Goal: Information Seeking & Learning: Learn about a topic

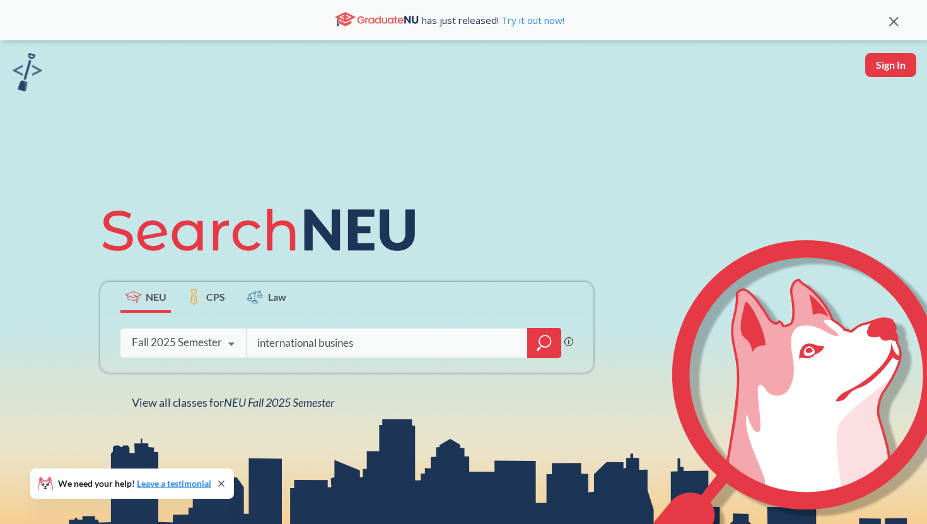
type input "international business"
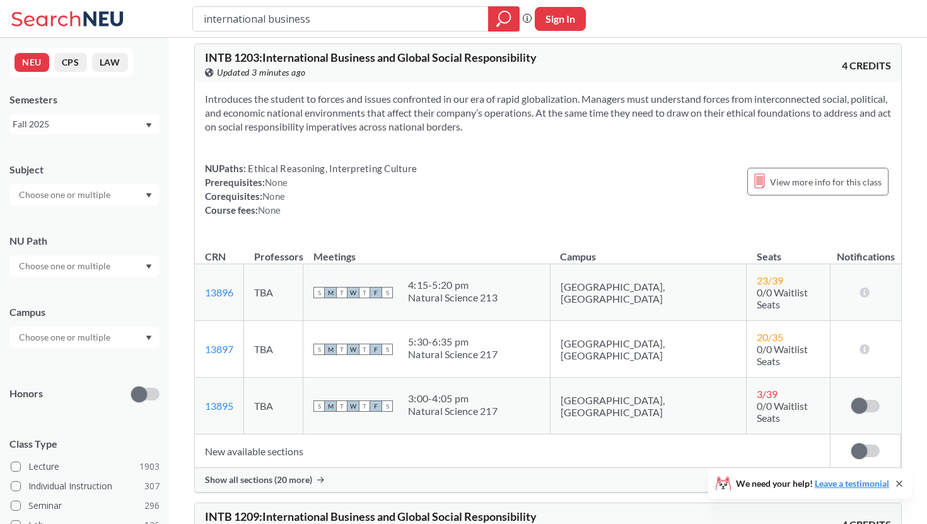
scroll to position [1351, 0]
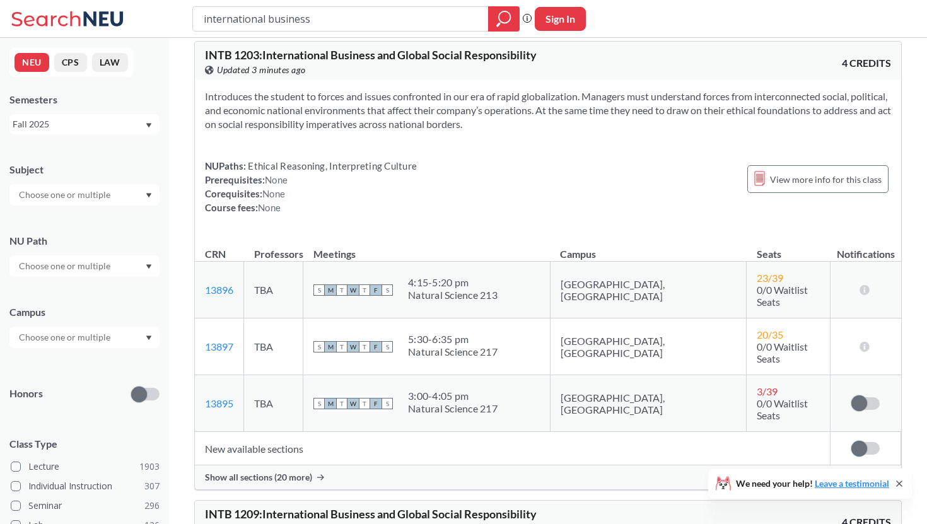
click at [286, 472] on span "Show all sections (20 more)" at bounding box center [258, 477] width 107 height 11
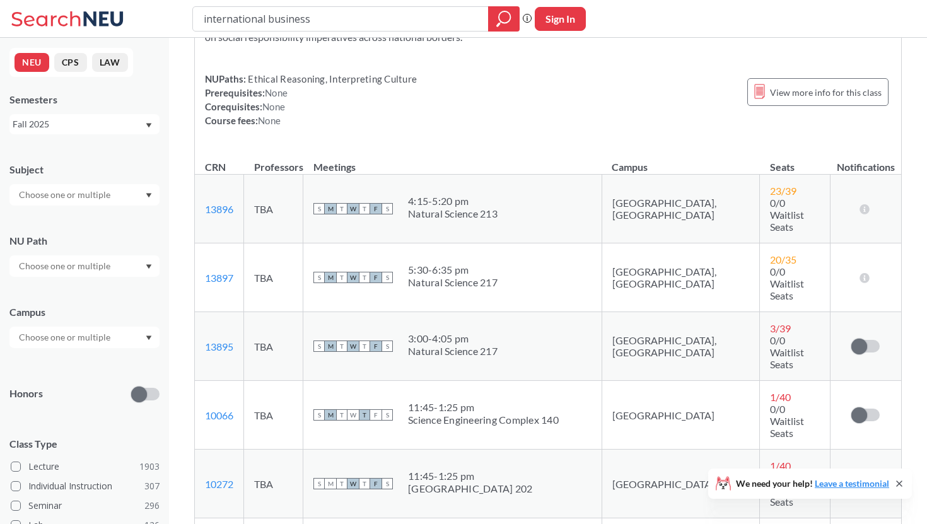
scroll to position [1437, 0]
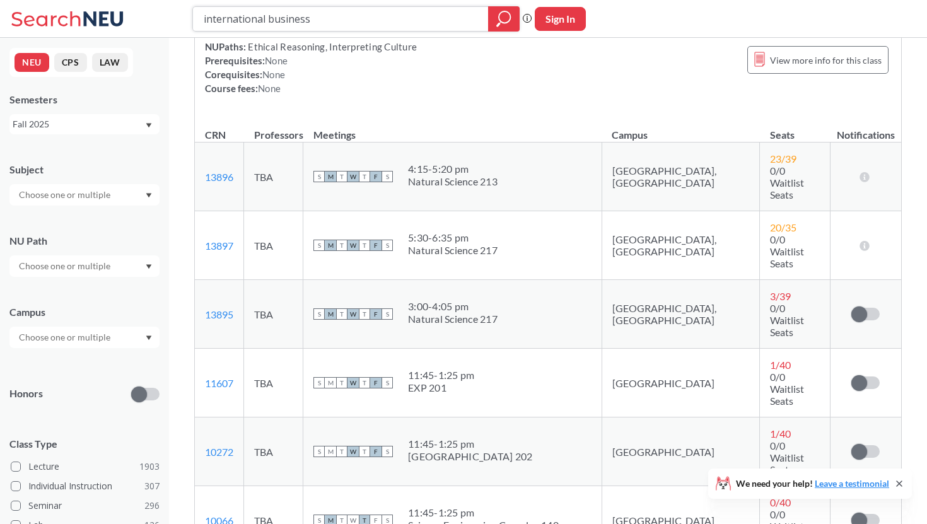
click at [406, 23] on input "international business" at bounding box center [340, 18] width 277 height 21
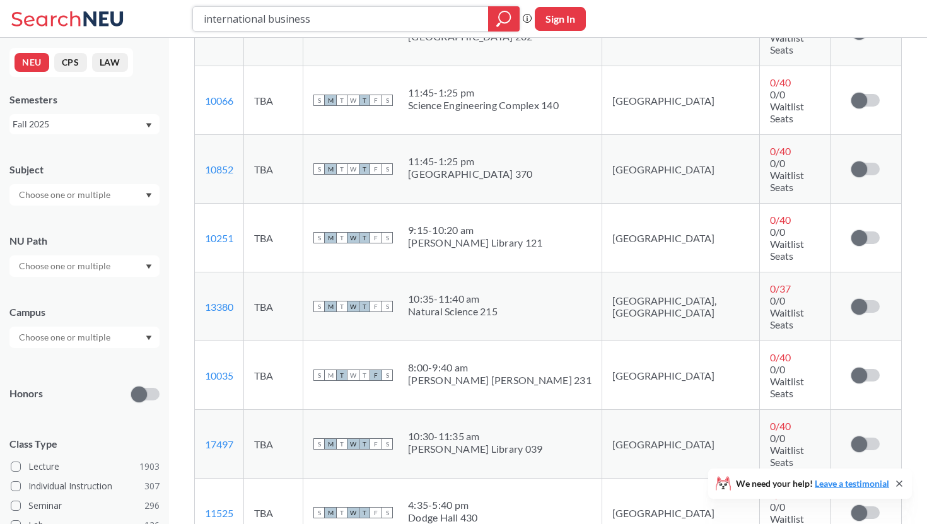
scroll to position [1858, 0]
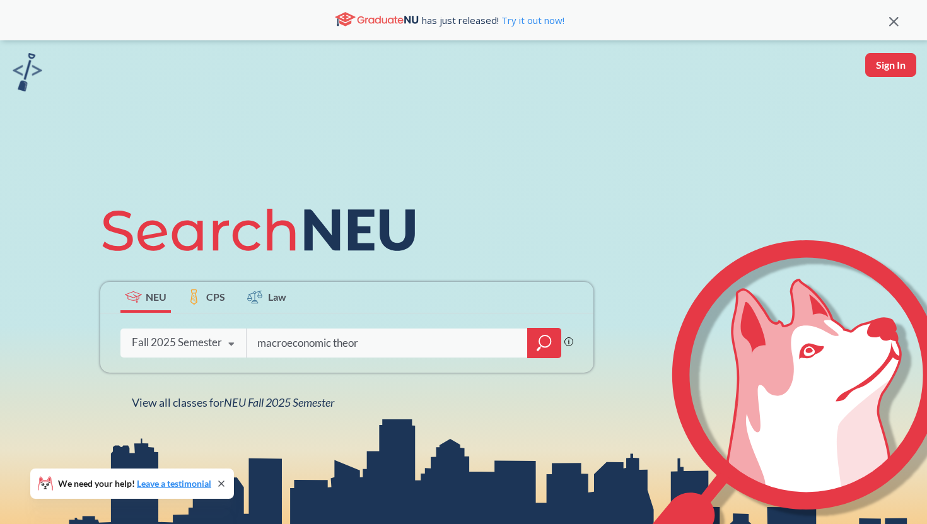
type input "macroeconomic theory"
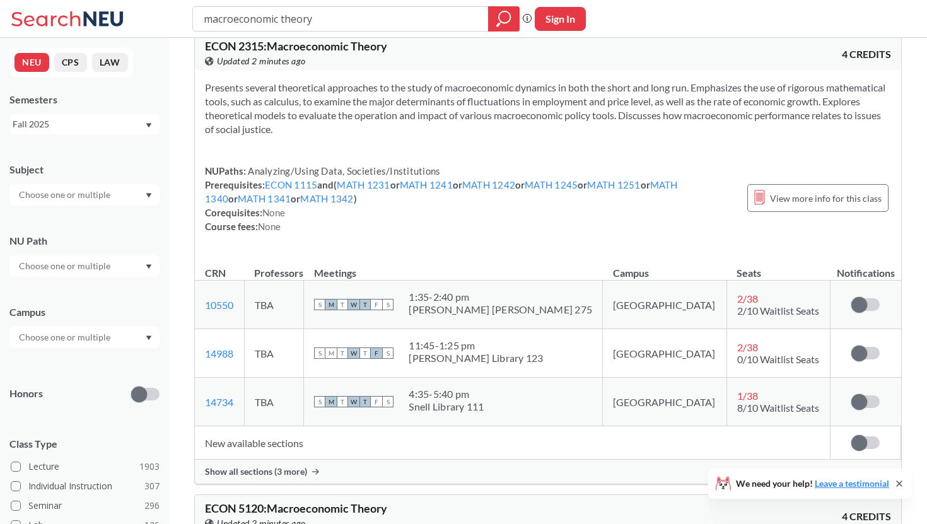
scroll to position [25, 0]
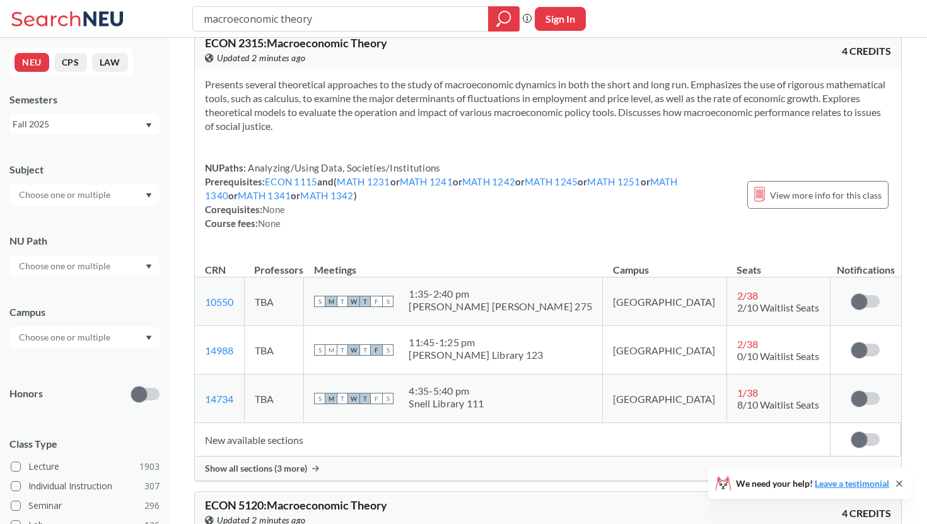
click at [278, 472] on span "Show all sections (3 more)" at bounding box center [256, 468] width 102 height 11
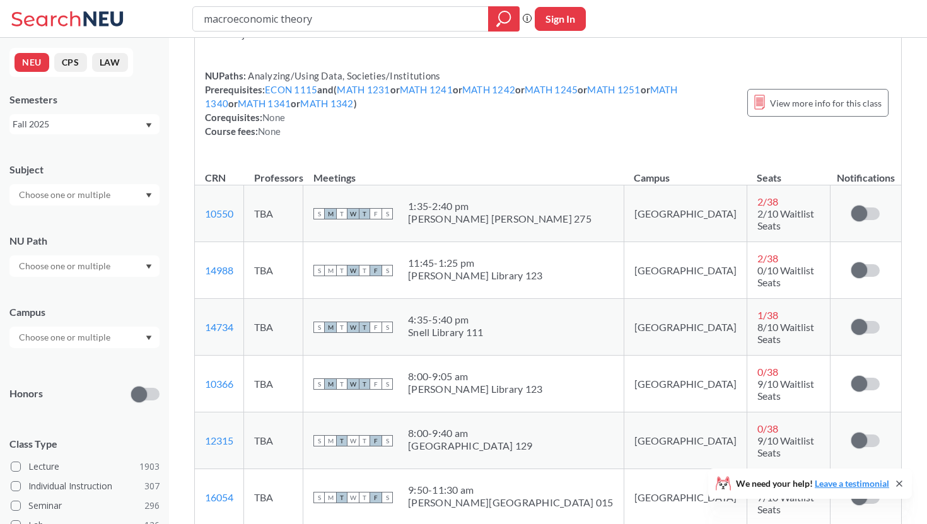
scroll to position [115, 0]
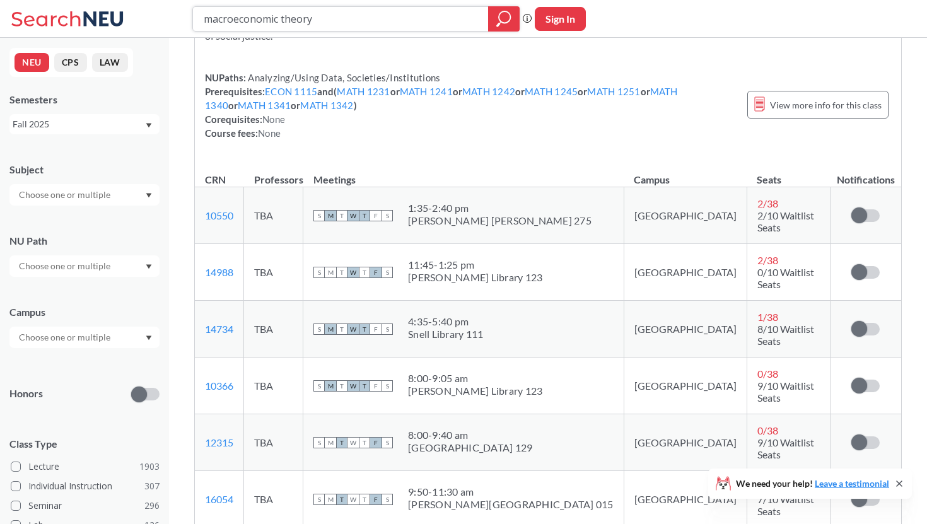
drag, startPoint x: 331, startPoint y: 26, endPoint x: 120, endPoint y: 21, distance: 211.4
click at [120, 21] on div "macroeconomic theory Phrase search guarantees the exact search appears in the r…" at bounding box center [463, 19] width 927 height 38
type input "international business"
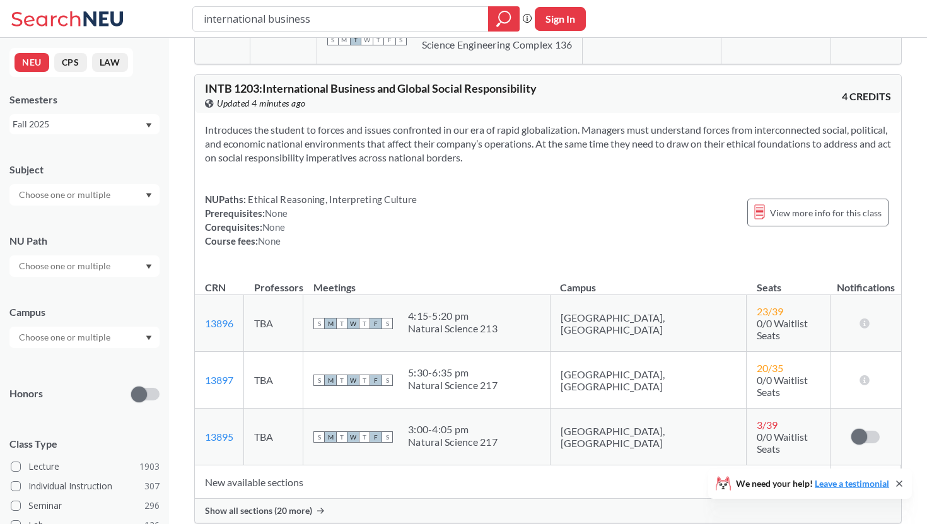
scroll to position [1335, 0]
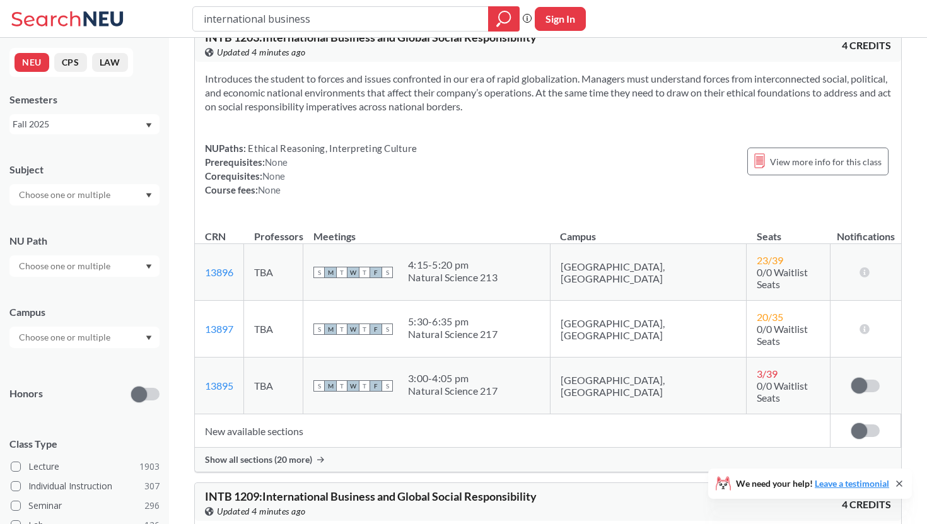
click at [264, 414] on td "New available sections" at bounding box center [513, 430] width 636 height 33
click at [290, 448] on div "Show all sections (20 more)" at bounding box center [548, 460] width 706 height 24
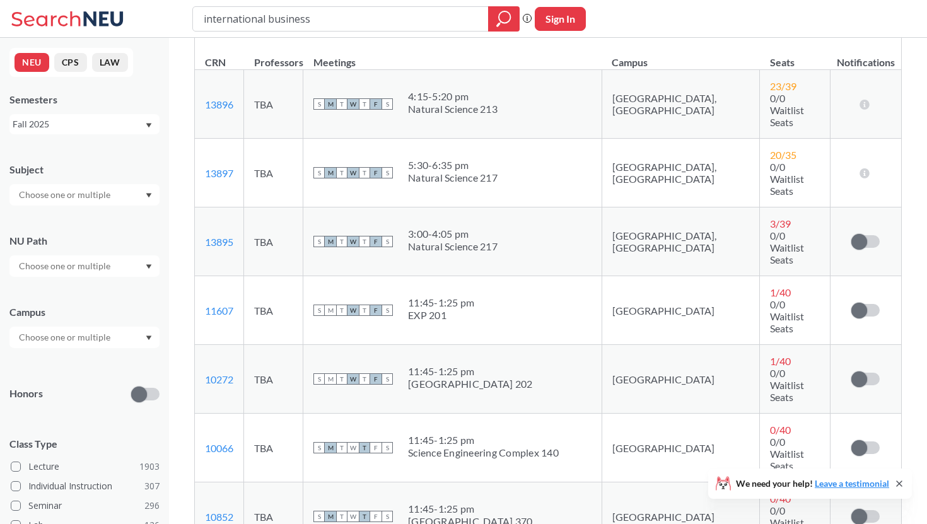
scroll to position [1506, 0]
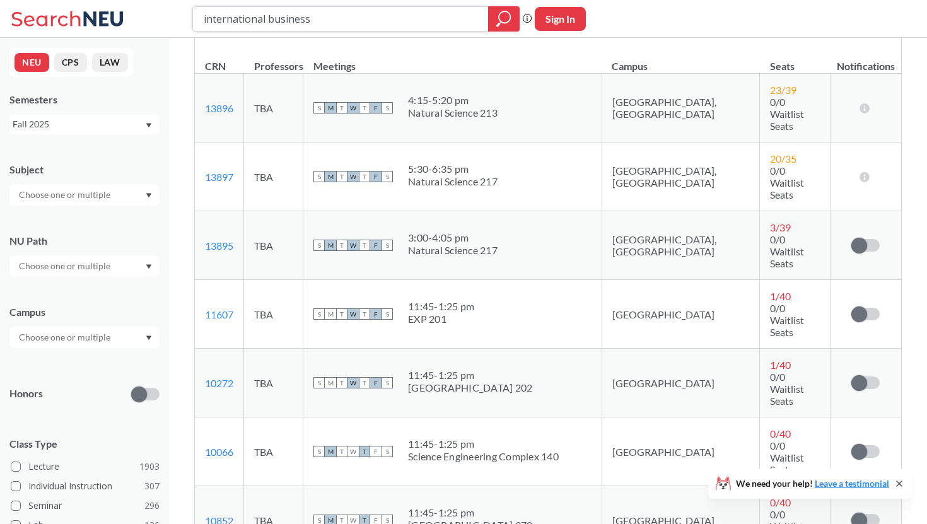
drag, startPoint x: 370, startPoint y: 18, endPoint x: 187, endPoint y: 16, distance: 182.9
click at [187, 16] on div "international business Phrase search guarantees the exact search appears in the…" at bounding box center [463, 19] width 927 height 38
type input "profit analysis"
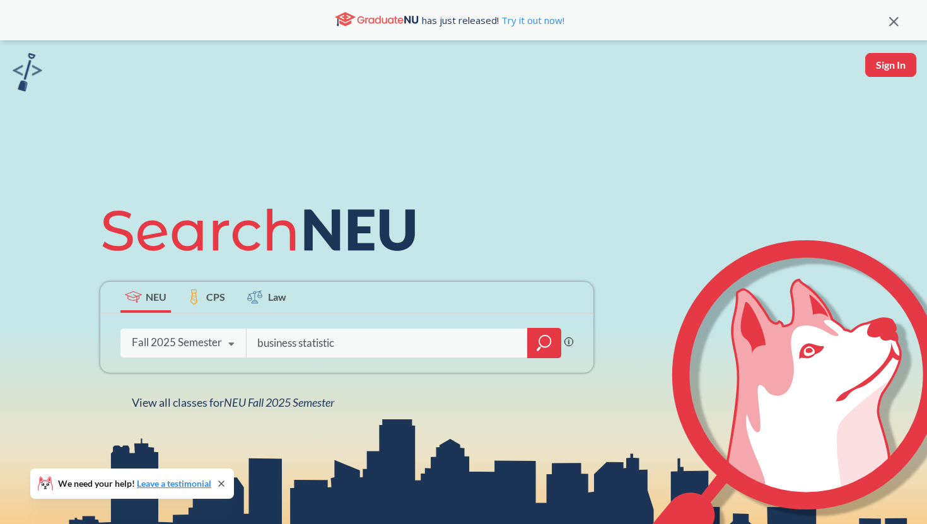
type input "business statistics"
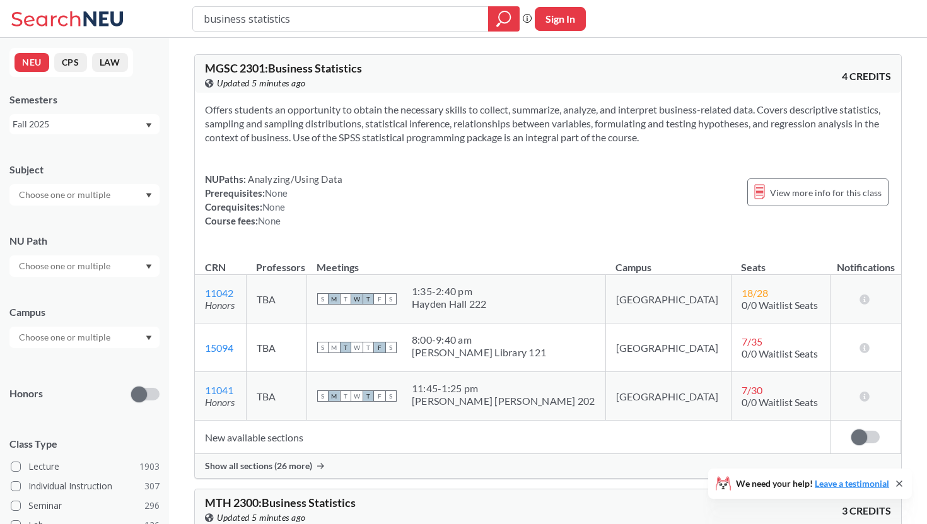
click at [271, 465] on span "Show all sections (26 more)" at bounding box center [258, 465] width 107 height 11
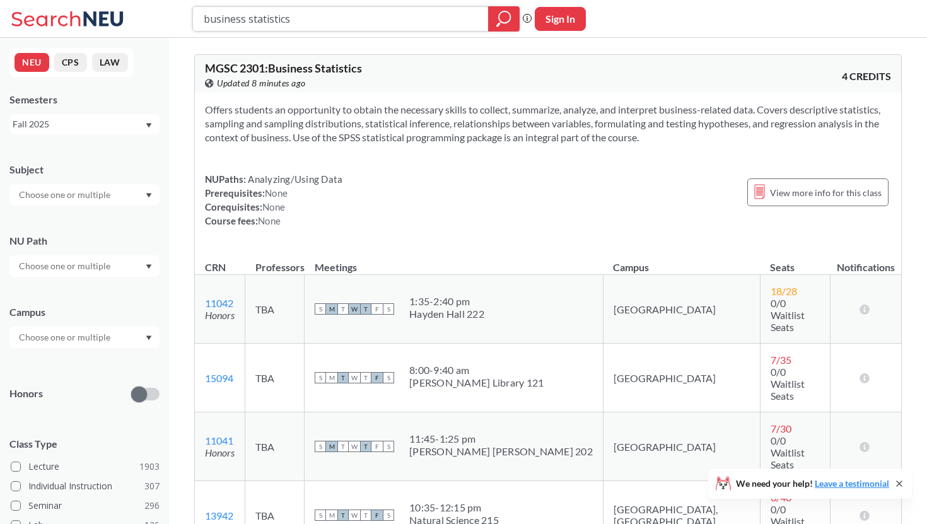
drag, startPoint x: 422, startPoint y: 16, endPoint x: 0, endPoint y: 11, distance: 422.0
click at [0, 11] on div "business statistics Phrase search guarantees the exact search appears in the re…" at bounding box center [463, 19] width 927 height 38
type input "international business"
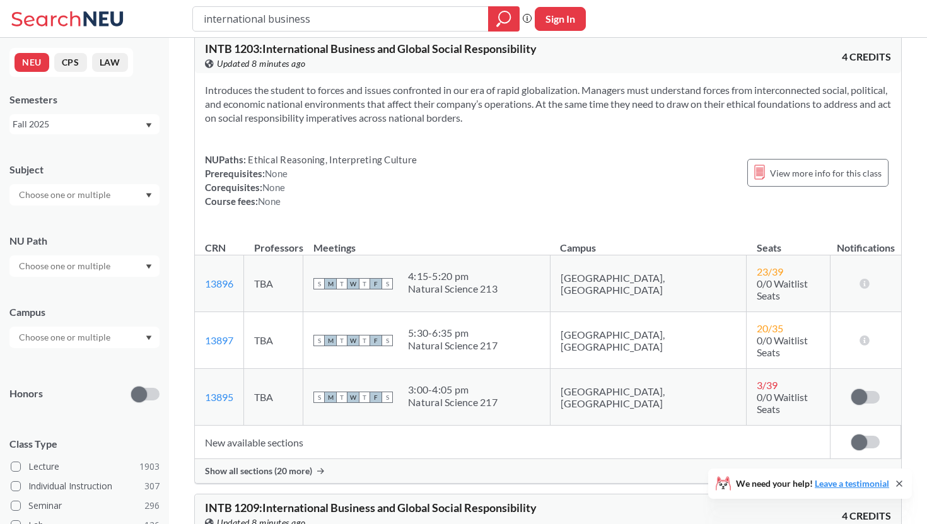
scroll to position [1325, 0]
click at [237, 464] on span "Show all sections (20 more)" at bounding box center [258, 469] width 107 height 11
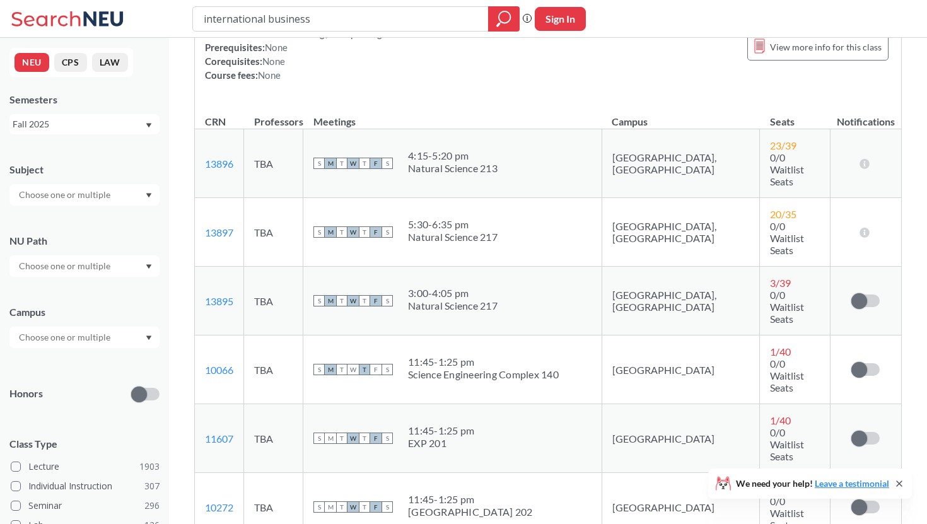
scroll to position [1467, 0]
